Goal: Information Seeking & Learning: Learn about a topic

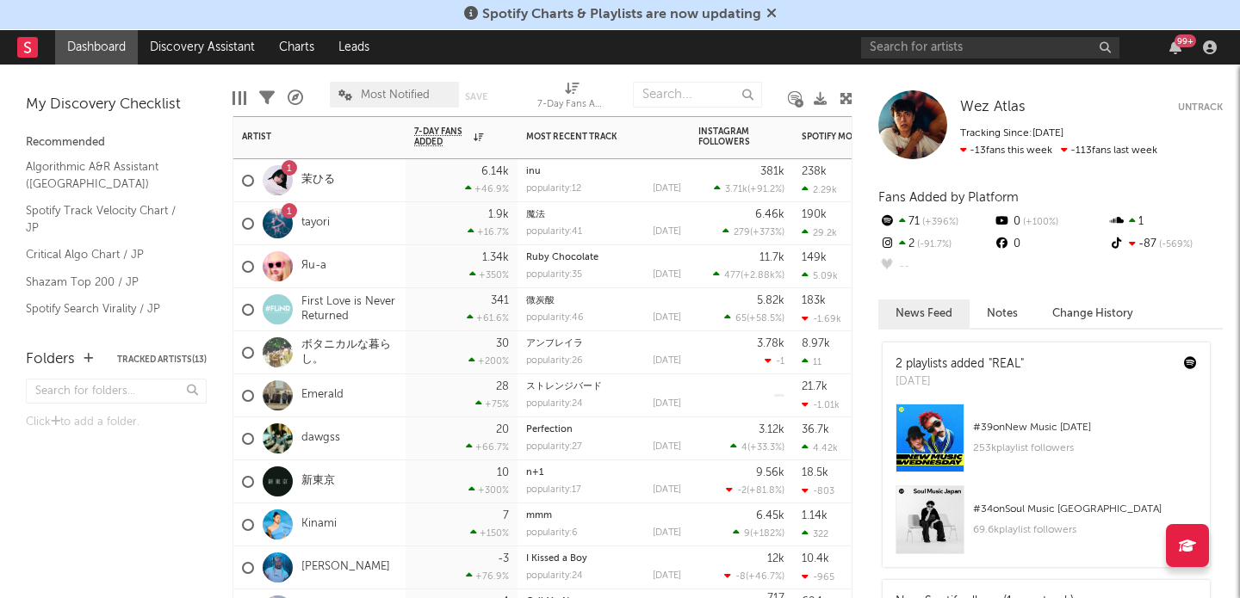
click at [354, 230] on div "1 tayori" at bounding box center [319, 223] width 172 height 43
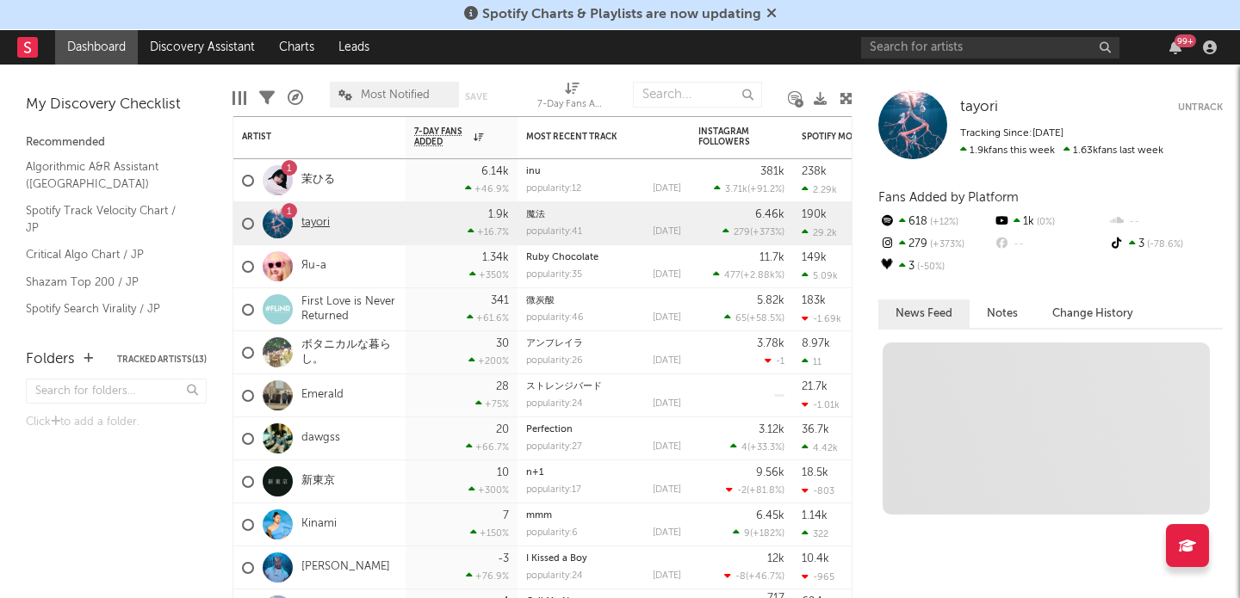
click at [318, 220] on link "tayori" at bounding box center [315, 223] width 28 height 15
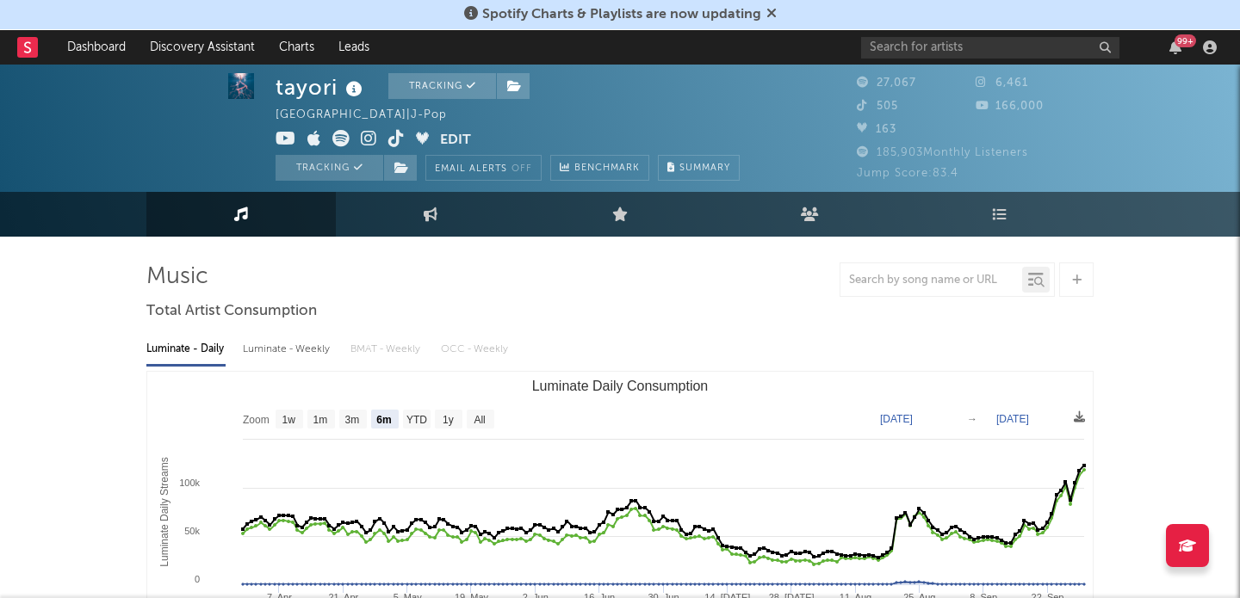
scroll to position [5, 0]
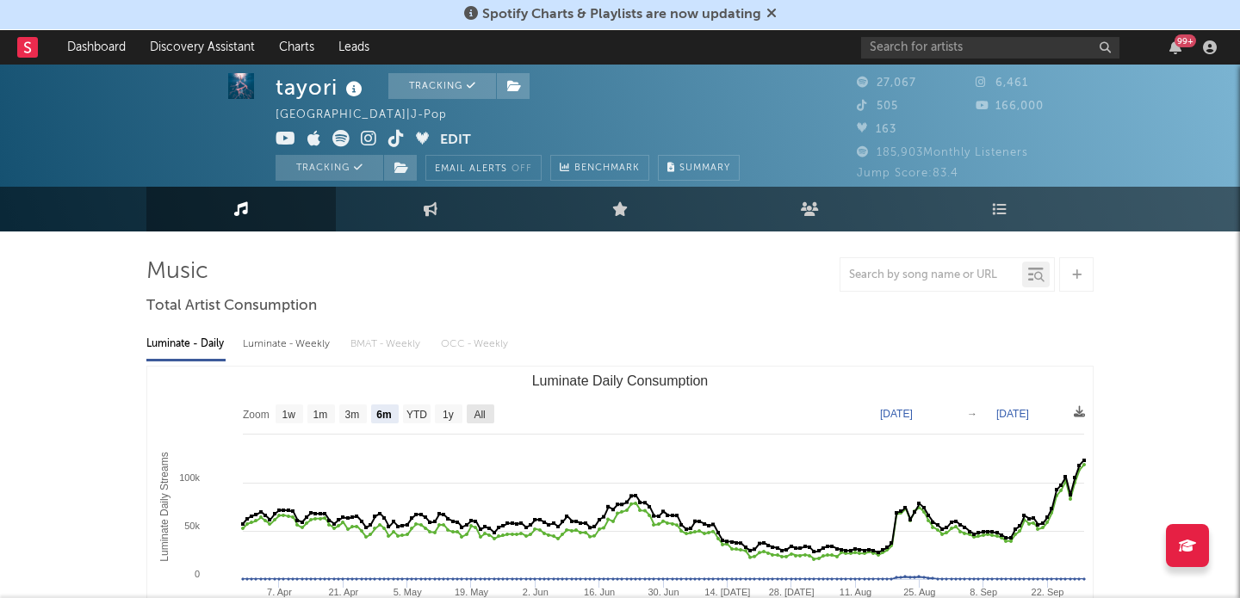
click at [485, 413] on text "All" at bounding box center [478, 415] width 11 height 12
select select "All"
type input "[DATE]"
